Goal: Information Seeking & Learning: Get advice/opinions

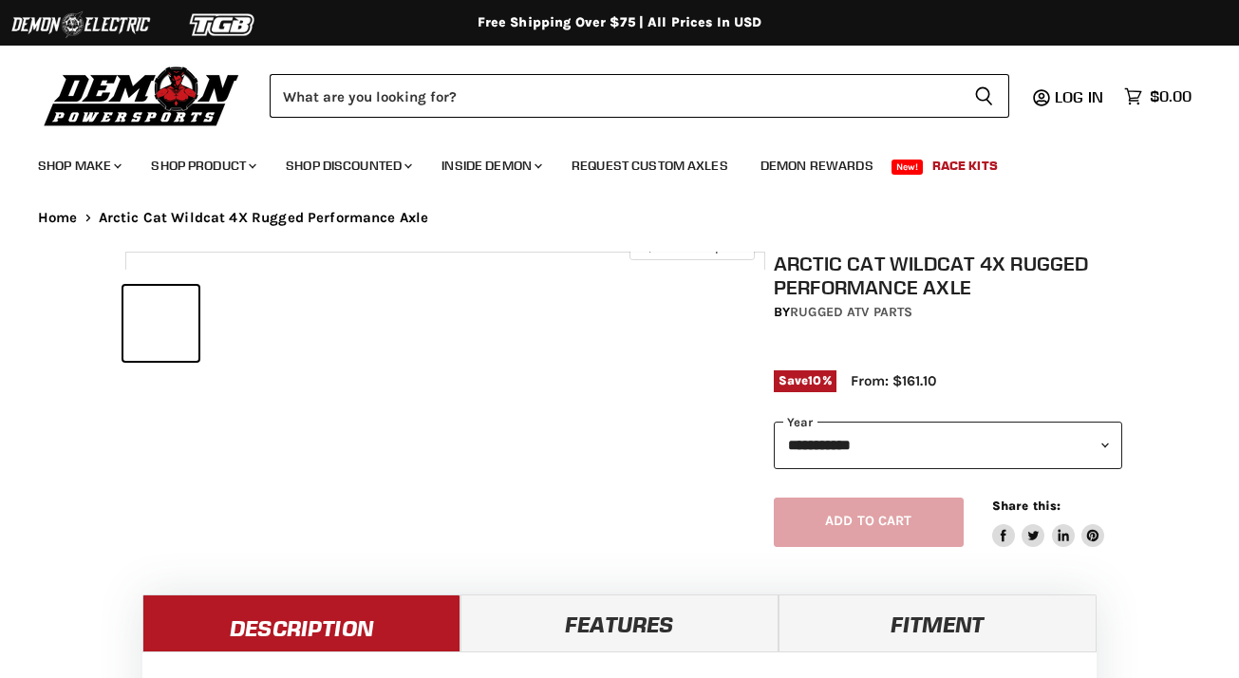
select select "******"
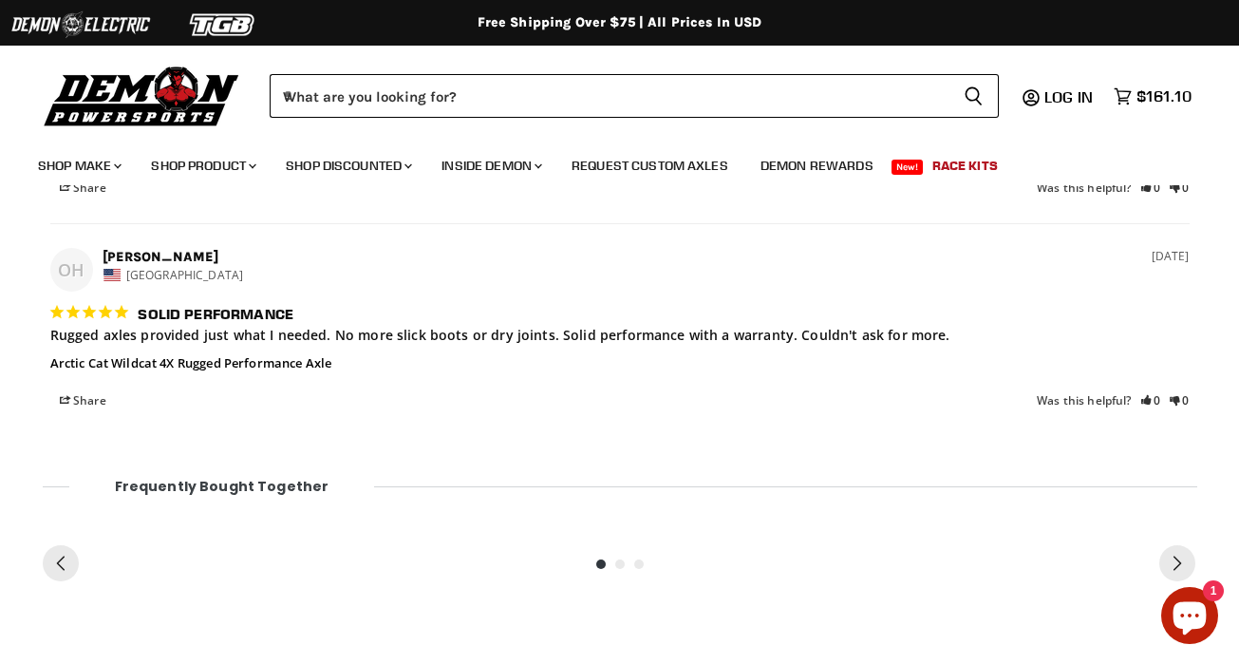
scroll to position [1757, 0]
